Goal: Information Seeking & Learning: Learn about a topic

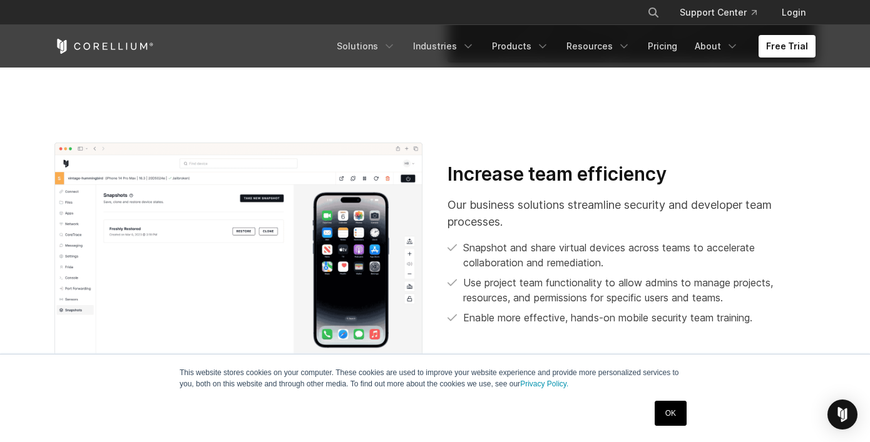
scroll to position [2283, 0]
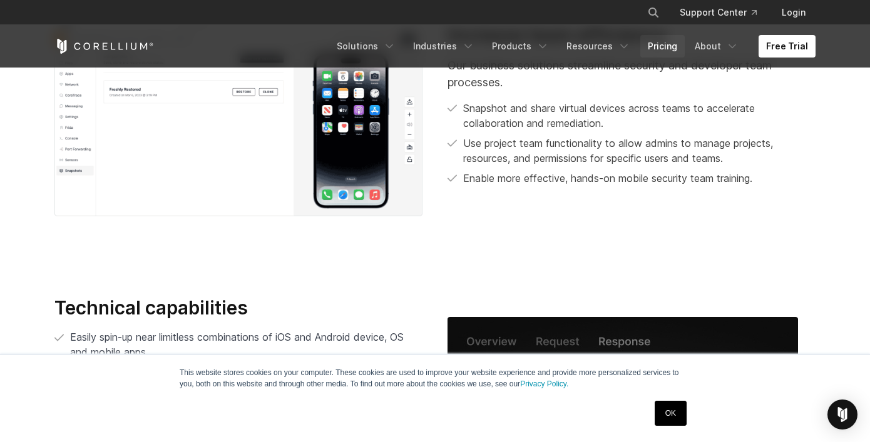
click at [666, 47] on link "Pricing" at bounding box center [662, 46] width 44 height 23
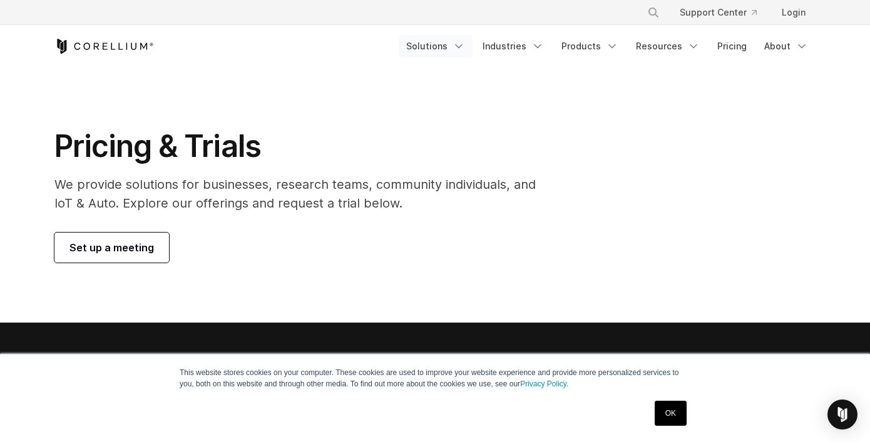
click at [465, 43] on icon "Navigation Menu" at bounding box center [458, 46] width 13 height 13
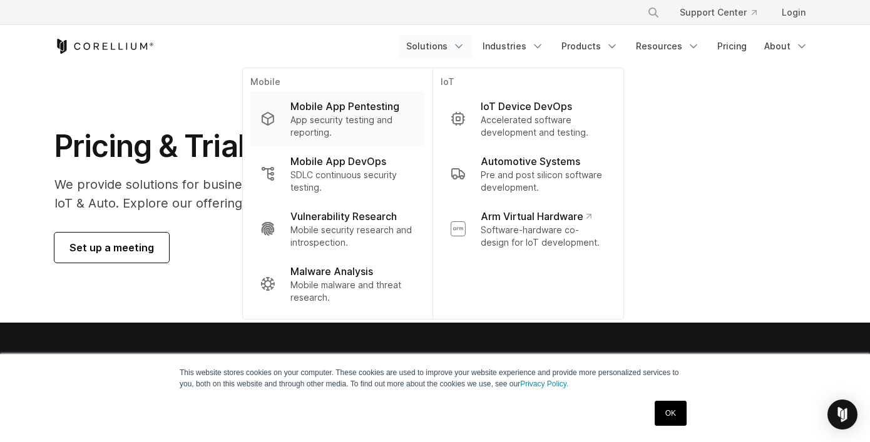
click at [350, 118] on p "App security testing and reporting." at bounding box center [352, 126] width 125 height 25
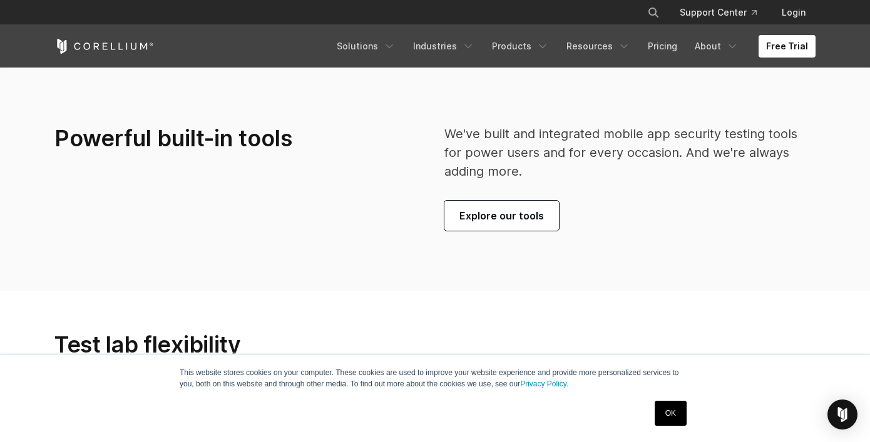
scroll to position [2815, 0]
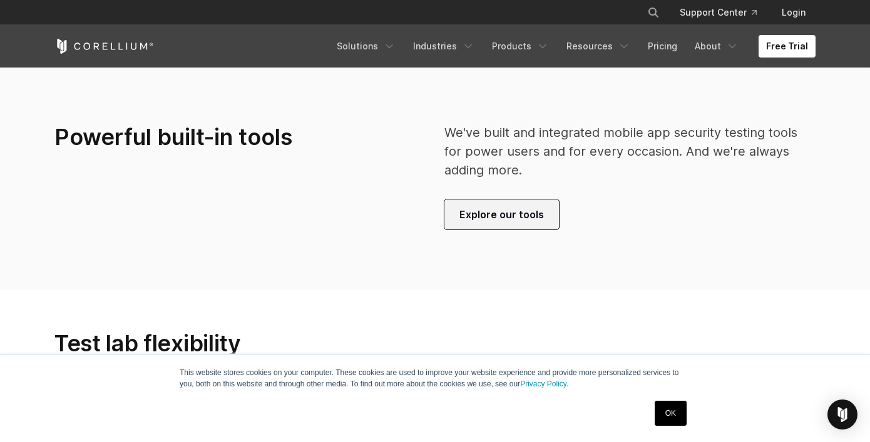
click at [502, 219] on span "Explore our tools" at bounding box center [501, 214] width 84 height 15
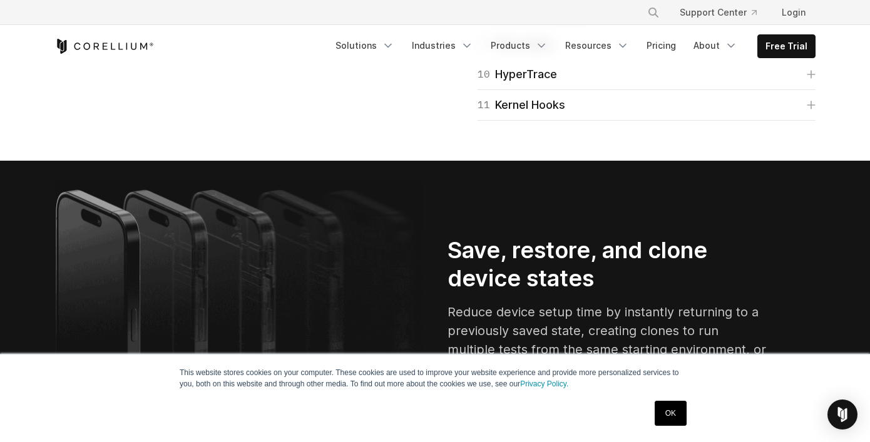
scroll to position [2185, 0]
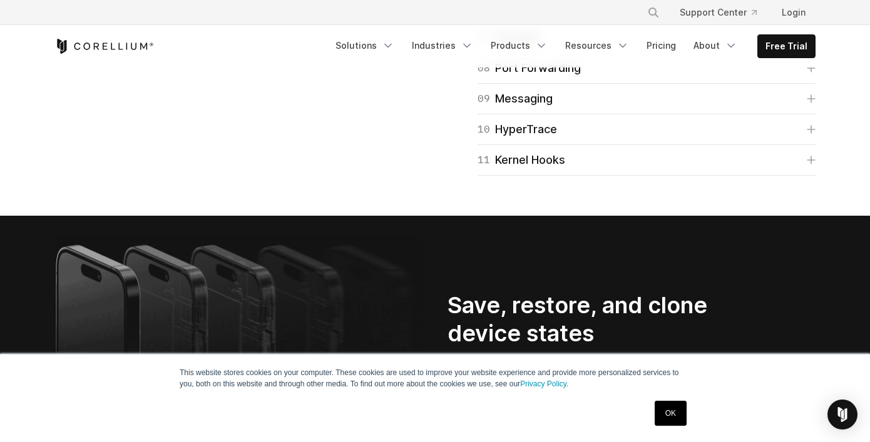
scroll to position [2395, 0]
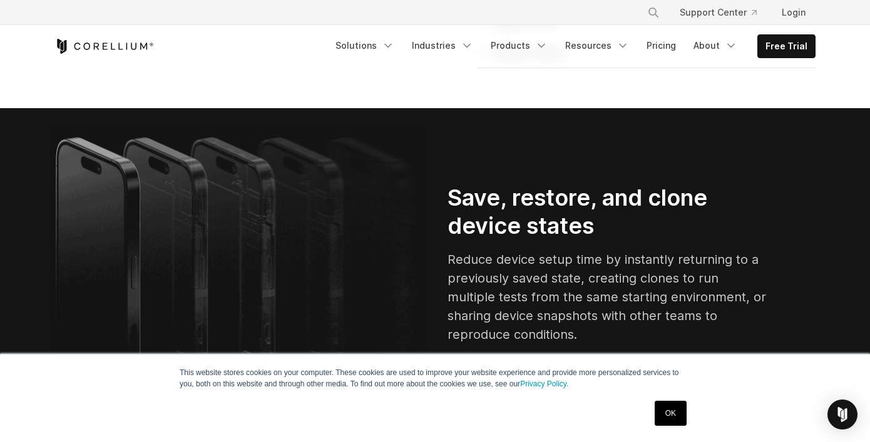
scroll to position [2493, 0]
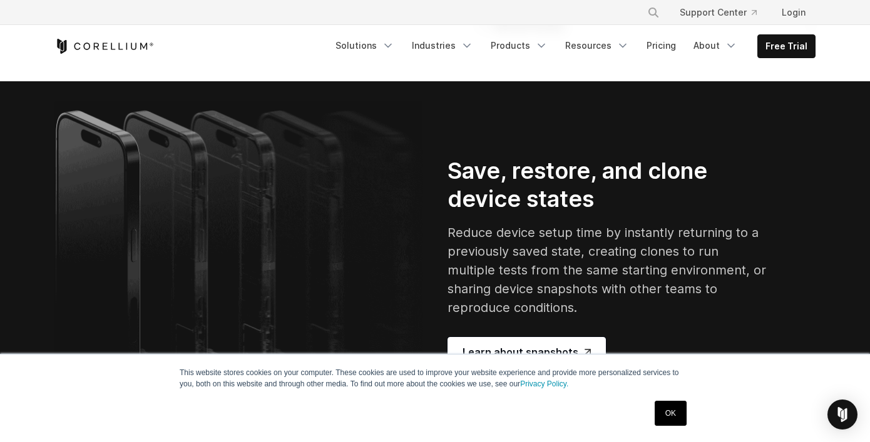
scroll to position [2579, 0]
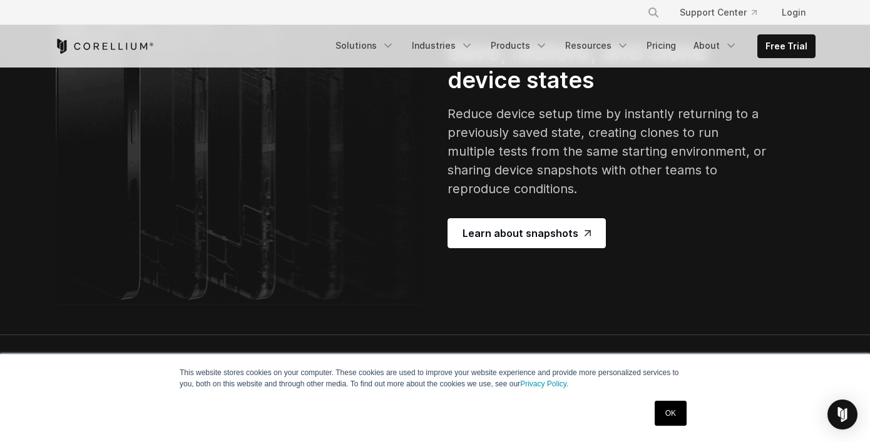
scroll to position [2763, 0]
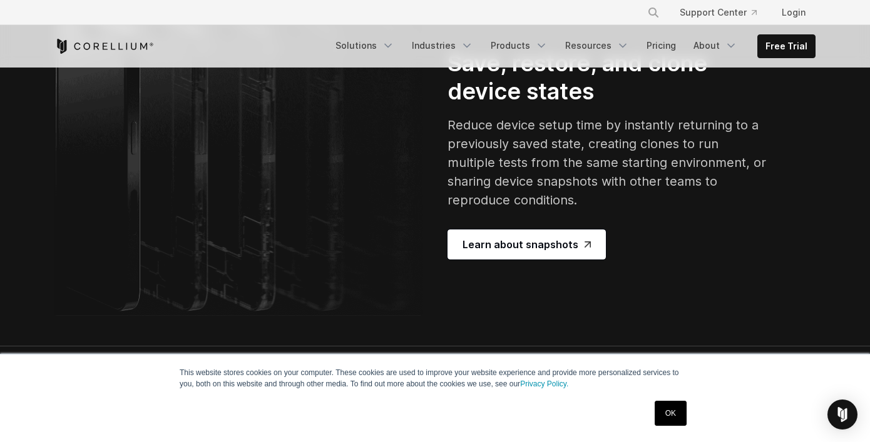
scroll to position [2793, 0]
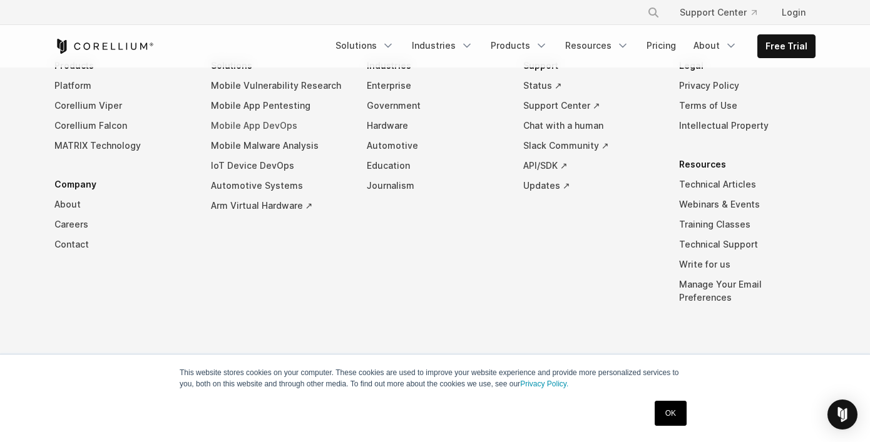
scroll to position [6510, 0]
click at [254, 116] on link "Mobile App Pentesting" at bounding box center [279, 106] width 136 height 20
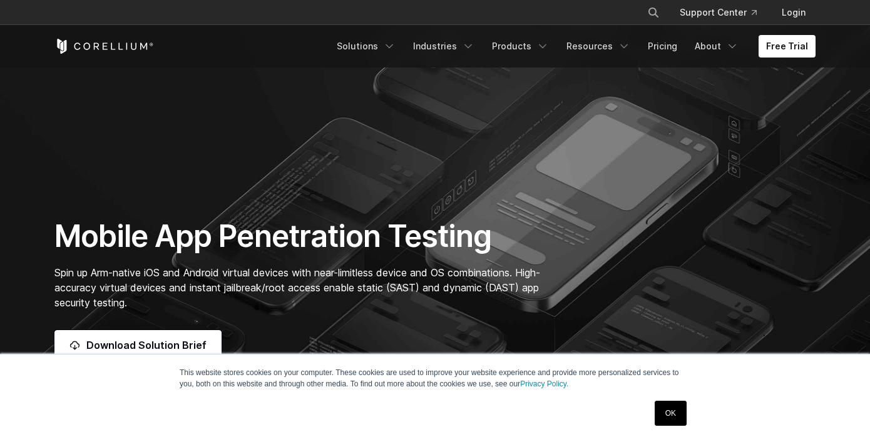
scroll to position [2335, 0]
